Goal: Task Accomplishment & Management: Manage account settings

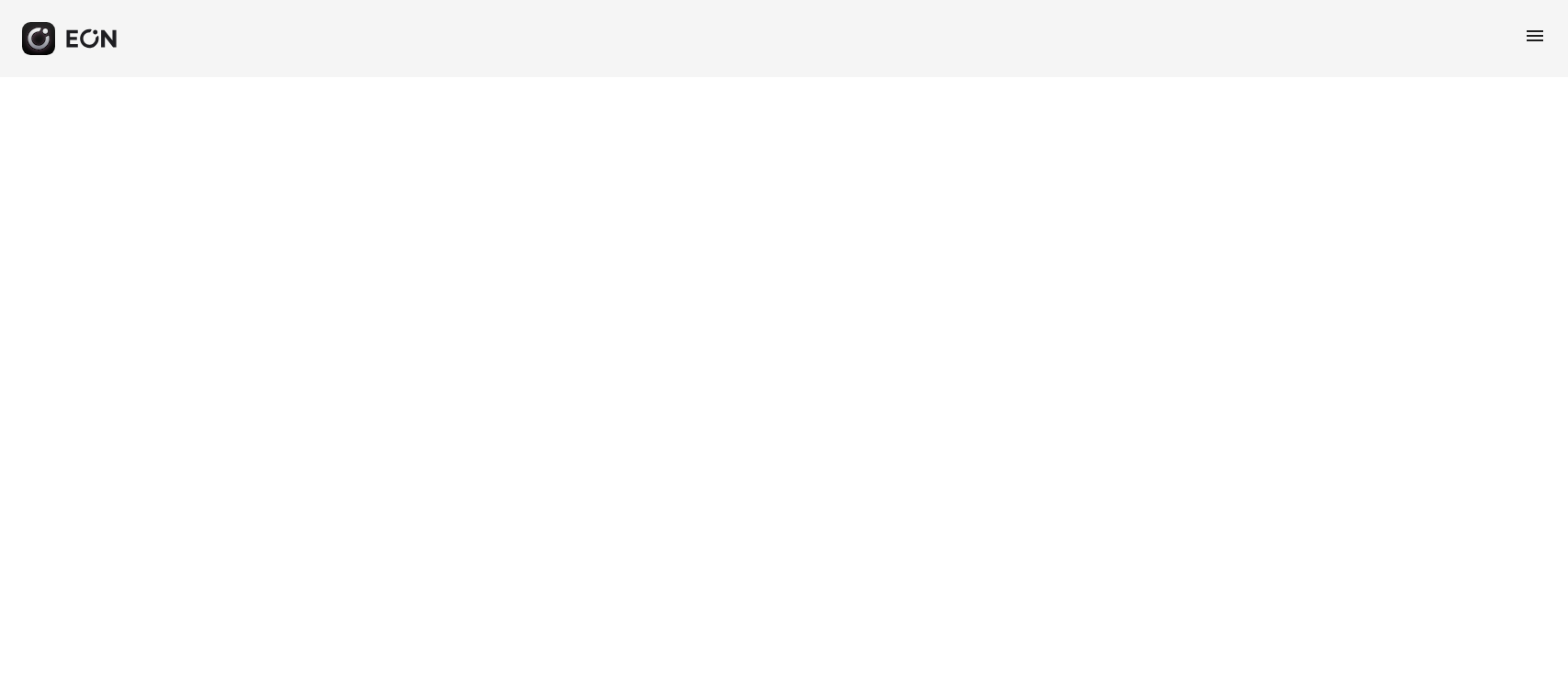
drag, startPoint x: 6, startPoint y: 73, endPoint x: 315, endPoint y: 26, distance: 312.6
click at [226, 46] on div "menu" at bounding box center [784, 39] width 1568 height 78
drag, startPoint x: 578, startPoint y: 390, endPoint x: 338, endPoint y: 91, distance: 383.4
click at [549, 78] on html "menu" at bounding box center [784, 39] width 1568 height 78
click at [37, 55] on div "menu" at bounding box center [784, 39] width 1568 height 78
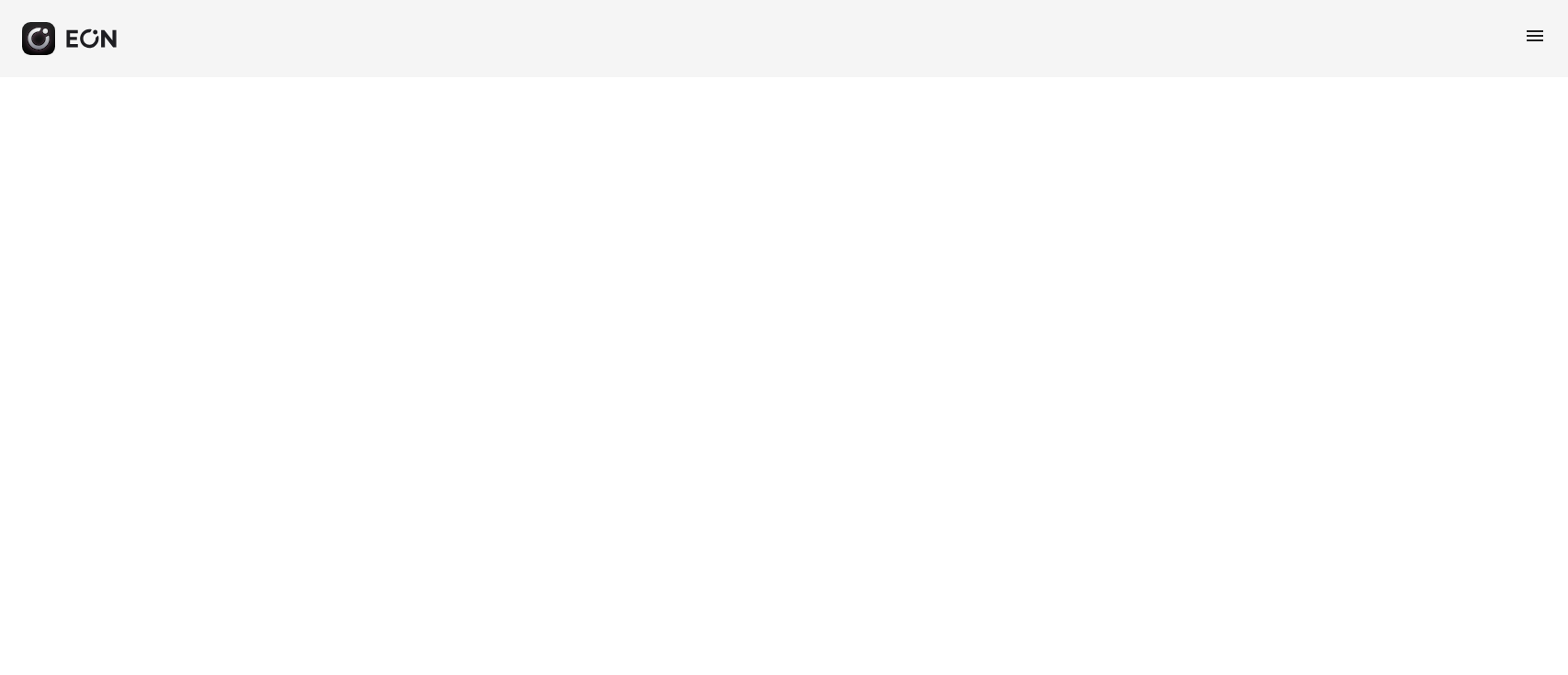
click at [91, 41] on icon "button" at bounding box center [91, 39] width 54 height 20
